Goal: Information Seeking & Learning: Learn about a topic

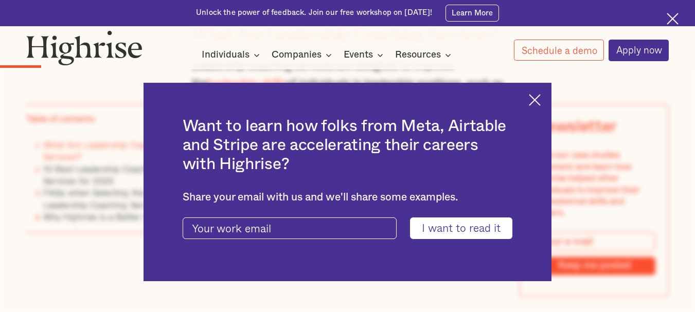
scroll to position [1219, 0]
click at [539, 99] on img at bounding box center [535, 100] width 12 height 12
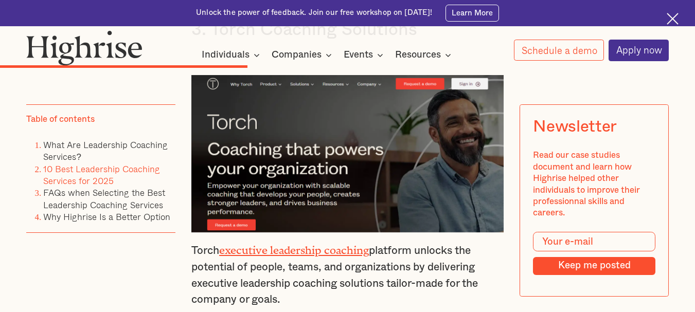
scroll to position [3891, 0]
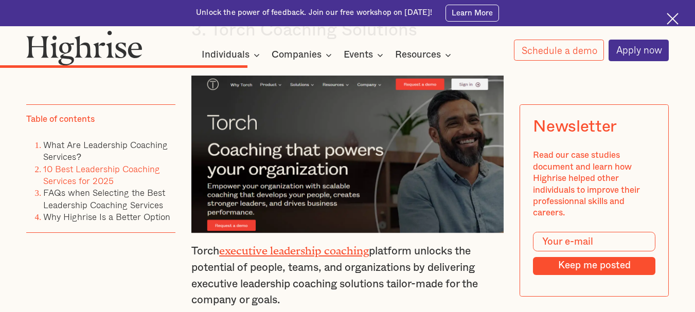
click at [268, 245] on link "executive leadership coaching" at bounding box center [294, 248] width 150 height 7
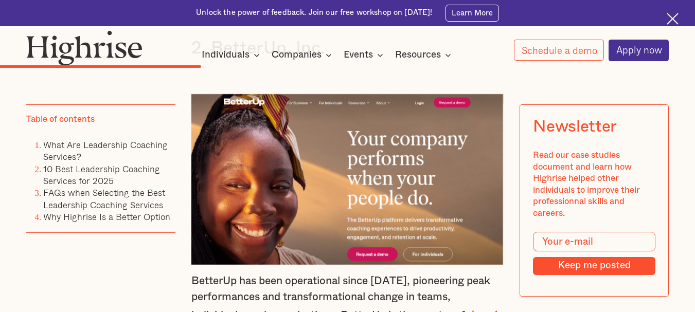
scroll to position [3070, 0]
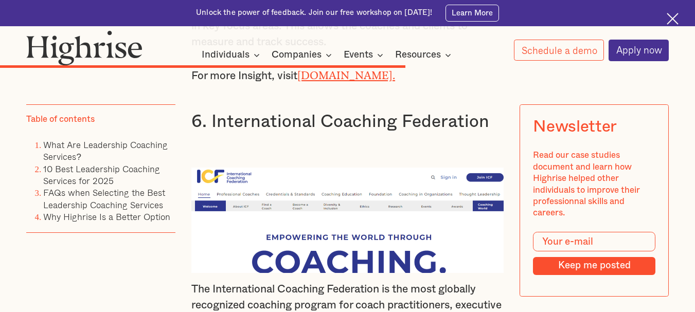
scroll to position [5827, 0]
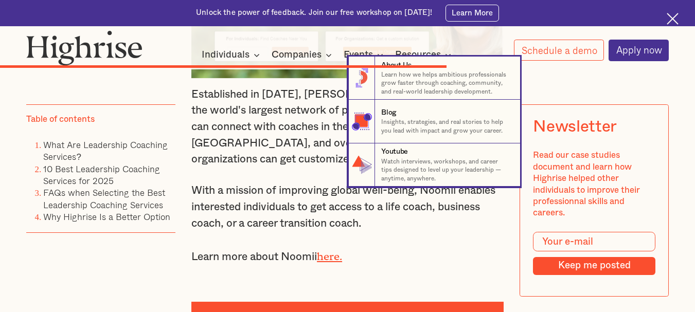
scroll to position [6504, 0]
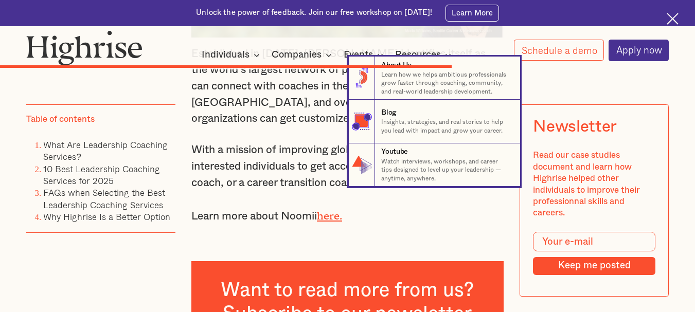
click at [308, 143] on nav "8 About Us Learn how we helps ambitious professionals grow faster through coach…" at bounding box center [347, 122] width 695 height 130
click at [309, 106] on nav "8 About Us Learn how we helps ambitious professionals grow faster through coach…" at bounding box center [347, 122] width 695 height 130
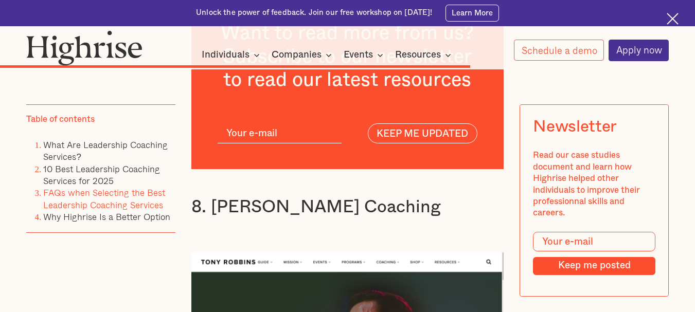
scroll to position [6801, 0]
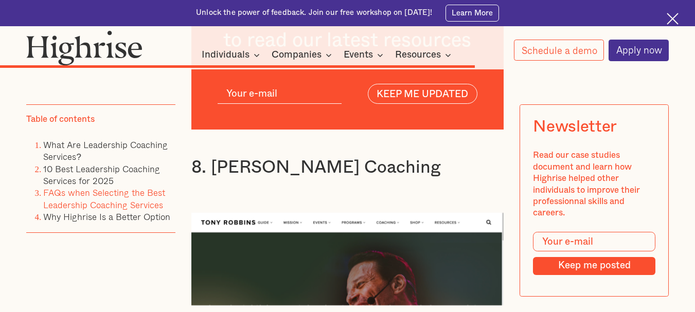
click at [75, 43] on img at bounding box center [84, 47] width 116 height 35
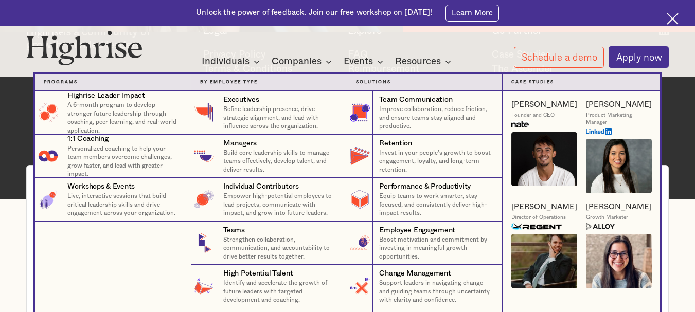
scroll to position [1536, 0]
